Goal: Task Accomplishment & Management: Use online tool/utility

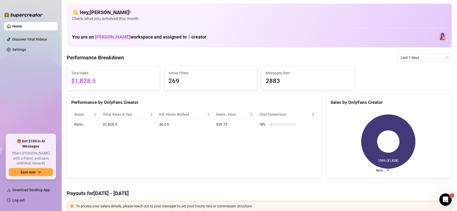
click at [29, 55] on ul "Home Discover Viral Videos Settings" at bounding box center [30, 76] width 53 height 112
click at [26, 51] on link "Settings" at bounding box center [19, 50] width 14 height 4
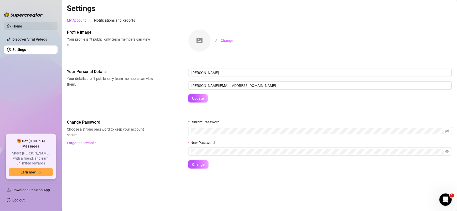
click at [22, 28] on link "Home" at bounding box center [17, 26] width 10 height 4
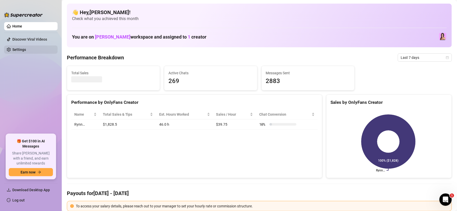
click at [17, 50] on link "Settings" at bounding box center [19, 50] width 14 height 4
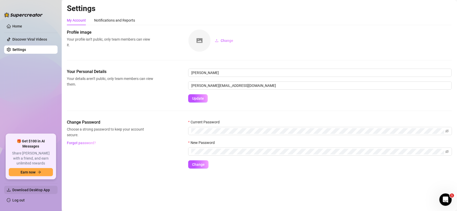
click at [39, 191] on span "Download Desktop App" at bounding box center [31, 190] width 38 height 4
